Goal: Transaction & Acquisition: Download file/media

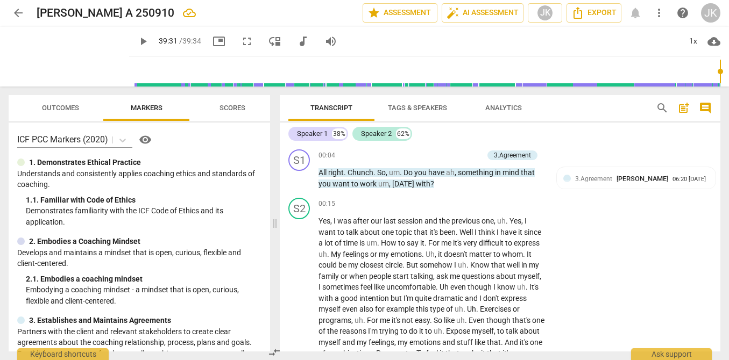
scroll to position [6518, 0]
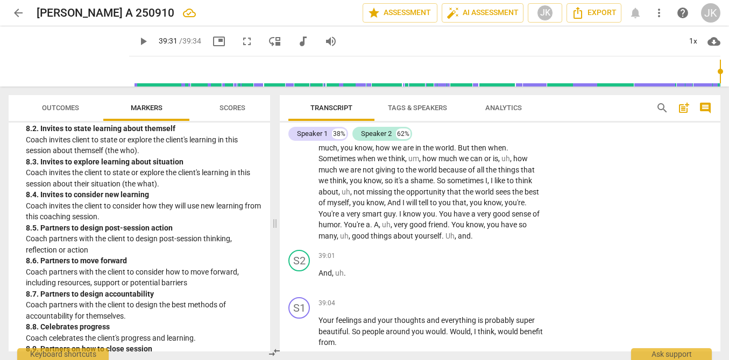
click at [70, 108] on span "Outcomes" at bounding box center [60, 108] width 37 height 8
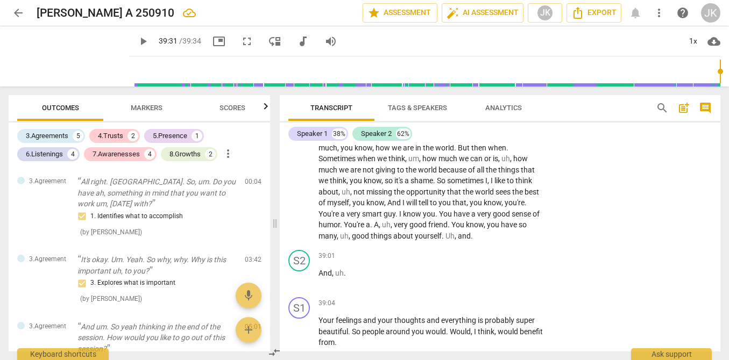
click at [160, 110] on span "Markers" at bounding box center [147, 108] width 32 height 8
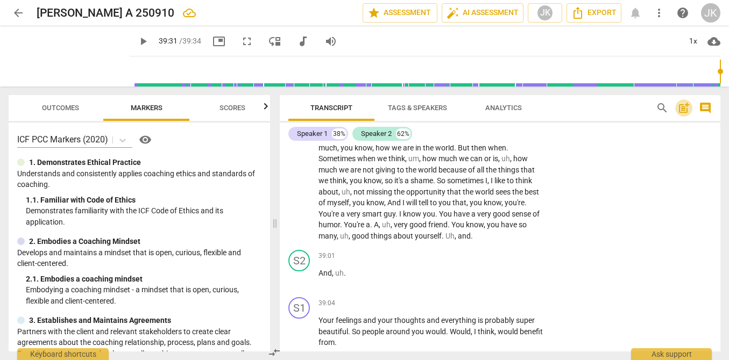
click at [684, 105] on span "post_add" at bounding box center [683, 108] width 13 height 13
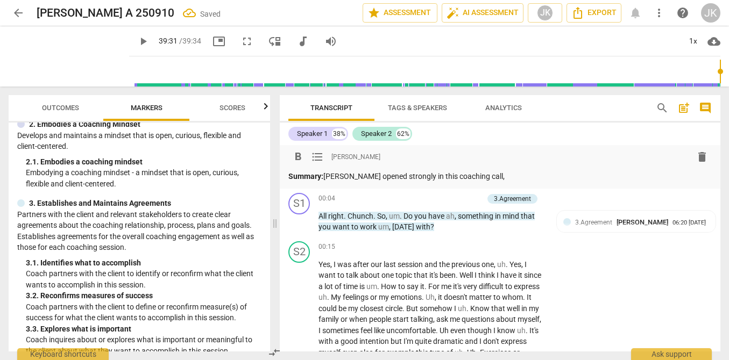
scroll to position [125, 0]
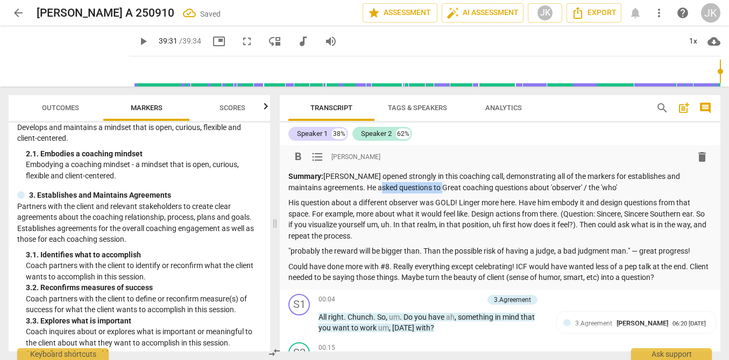
drag, startPoint x: 428, startPoint y: 187, endPoint x: 367, endPoint y: 189, distance: 60.3
click at [367, 189] on p "Summary: Pablo opened strongly in this coaching call, demonstrating all of the …" at bounding box center [499, 182] width 423 height 22
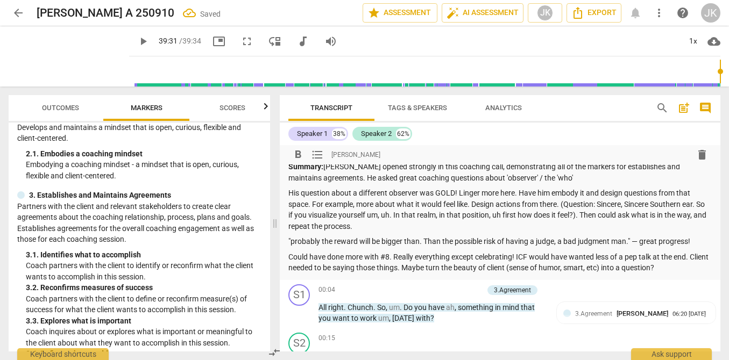
scroll to position [13, 0]
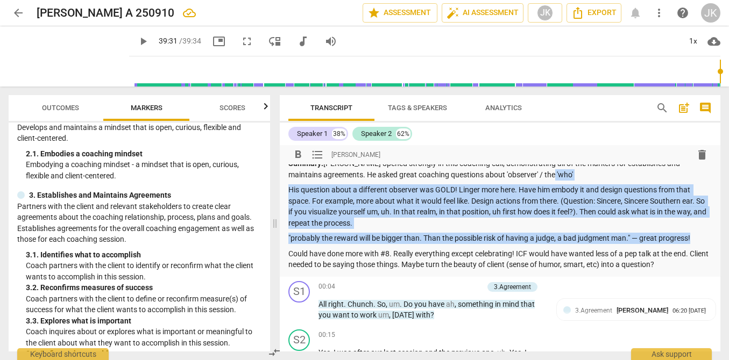
drag, startPoint x: 692, startPoint y: 241, endPoint x: 552, endPoint y: 176, distance: 154.0
click at [552, 176] on div "Summary: Pablo opened strongly in this coaching call, demonstrating all of the …" at bounding box center [499, 214] width 423 height 112
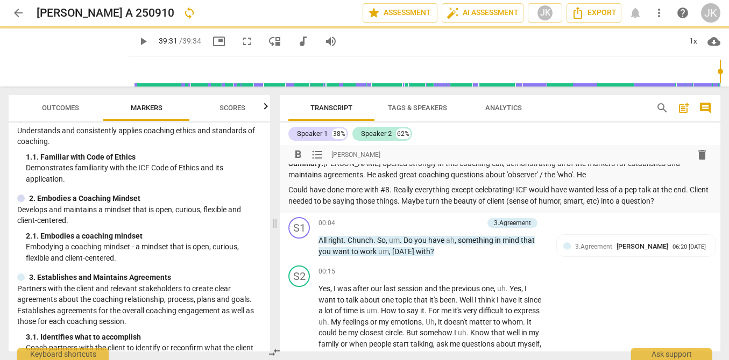
scroll to position [39, 0]
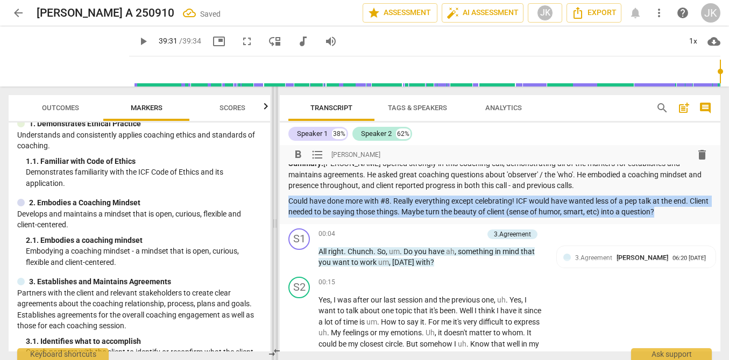
drag, startPoint x: 667, startPoint y: 213, endPoint x: 272, endPoint y: 203, distance: 394.9
click at [272, 203] on div "Outcomes Markers Scores ICF PCC Markers (2020) visibility 1. Demonstrates Ethic…" at bounding box center [364, 224] width 729 height 274
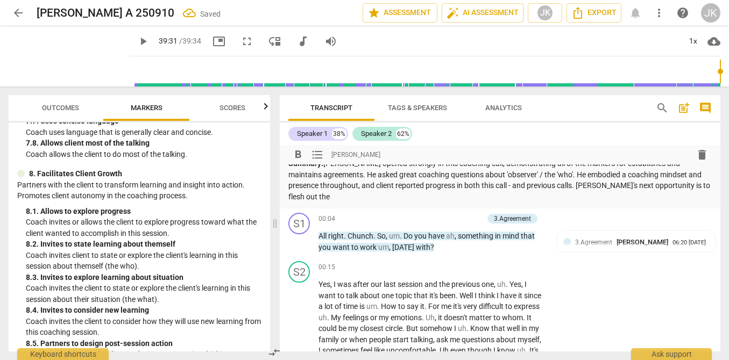
scroll to position [1313, 0]
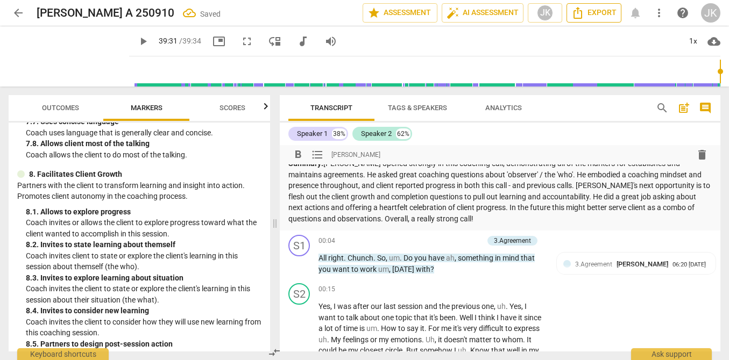
click at [599, 10] on span "Export" at bounding box center [593, 12] width 45 height 13
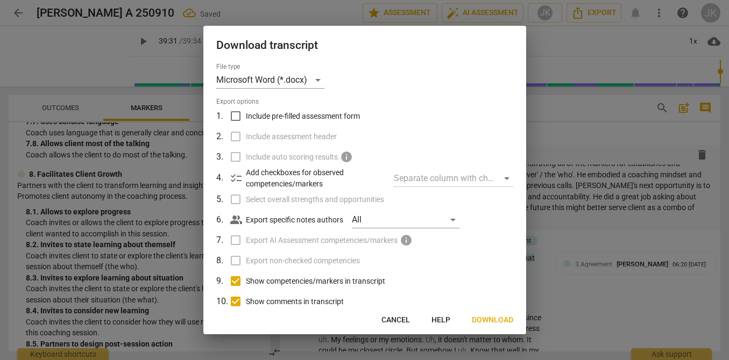
click at [485, 322] on span "Download" at bounding box center [492, 320] width 41 height 11
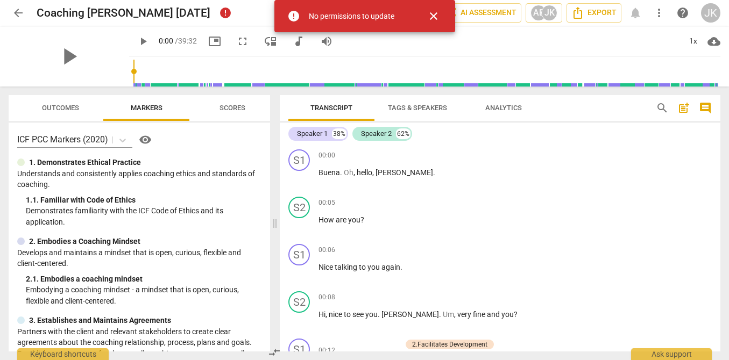
scroll to position [806, 0]
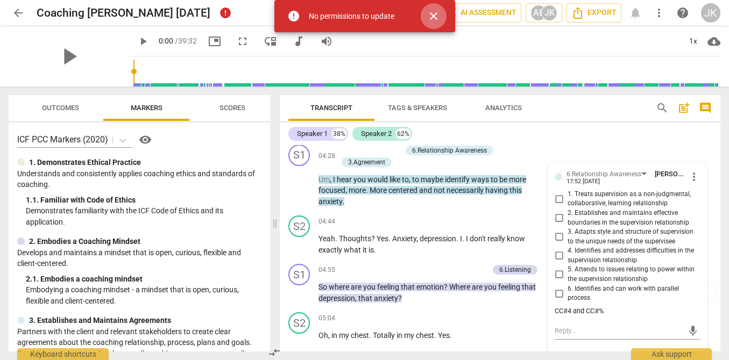
click at [436, 12] on span "close" at bounding box center [433, 16] width 13 height 13
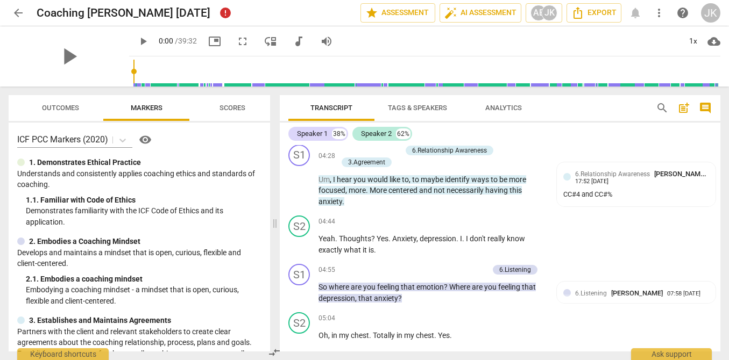
click at [70, 107] on span "Outcomes" at bounding box center [60, 108] width 37 height 8
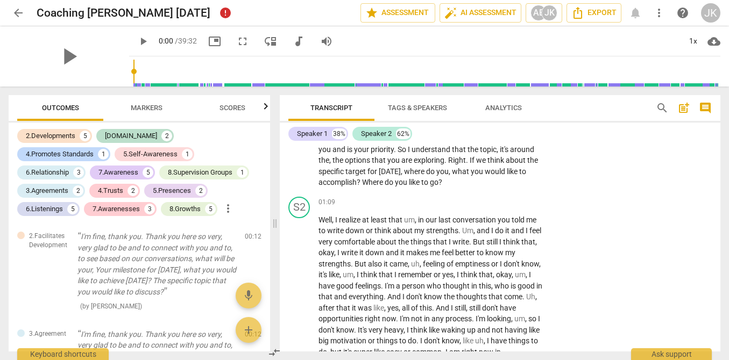
scroll to position [0, 0]
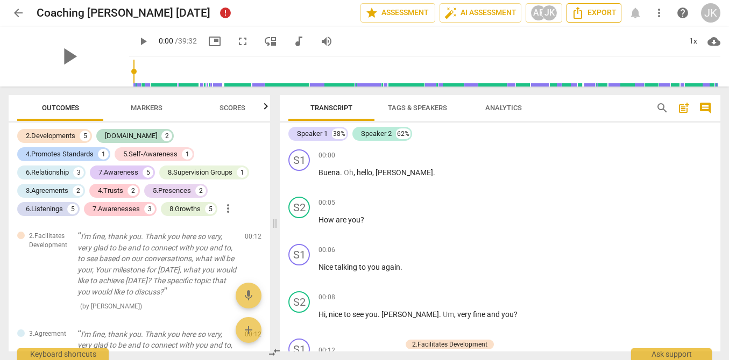
click at [590, 11] on span "Export" at bounding box center [593, 12] width 45 height 13
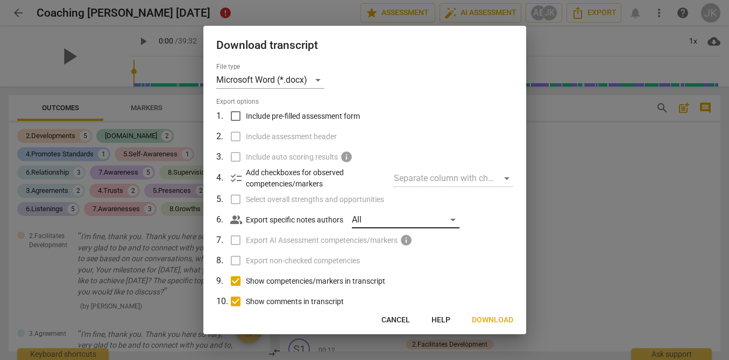
scroll to position [47, 0]
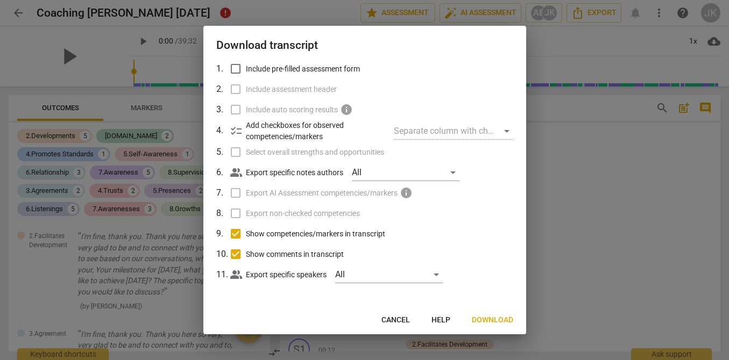
click at [488, 317] on span "Download" at bounding box center [492, 320] width 41 height 11
